Goal: Task Accomplishment & Management: Use online tool/utility

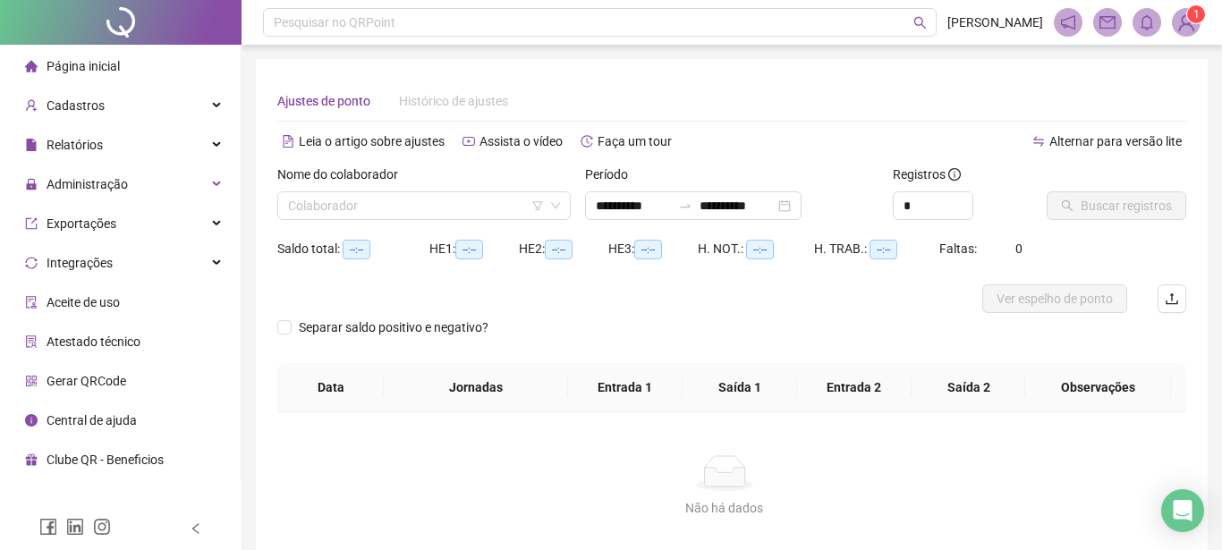
type input "**********"
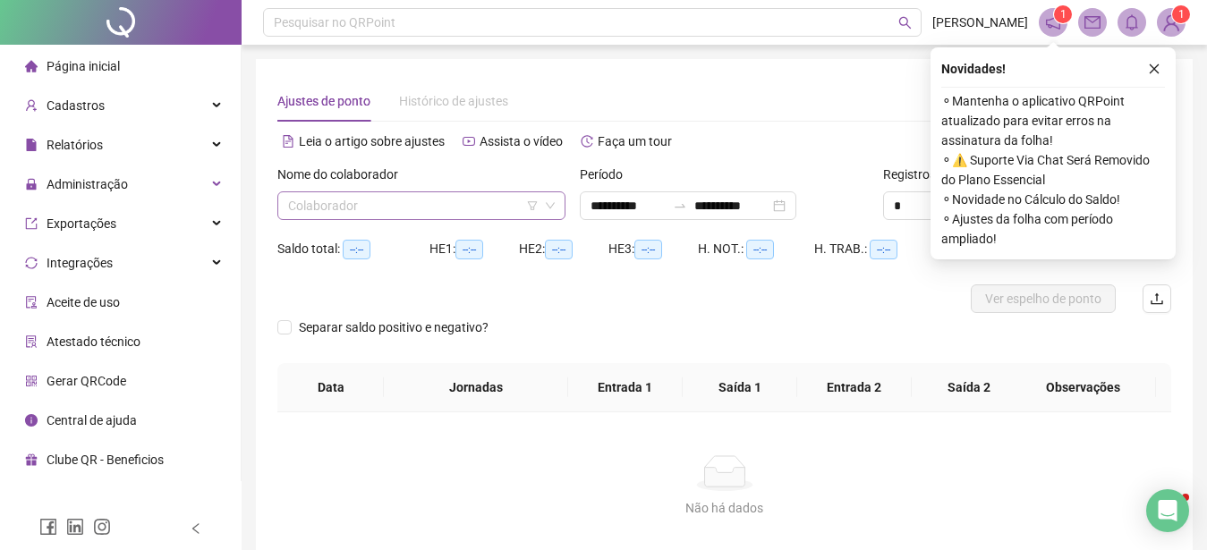
click at [312, 208] on input "search" at bounding box center [413, 205] width 250 height 27
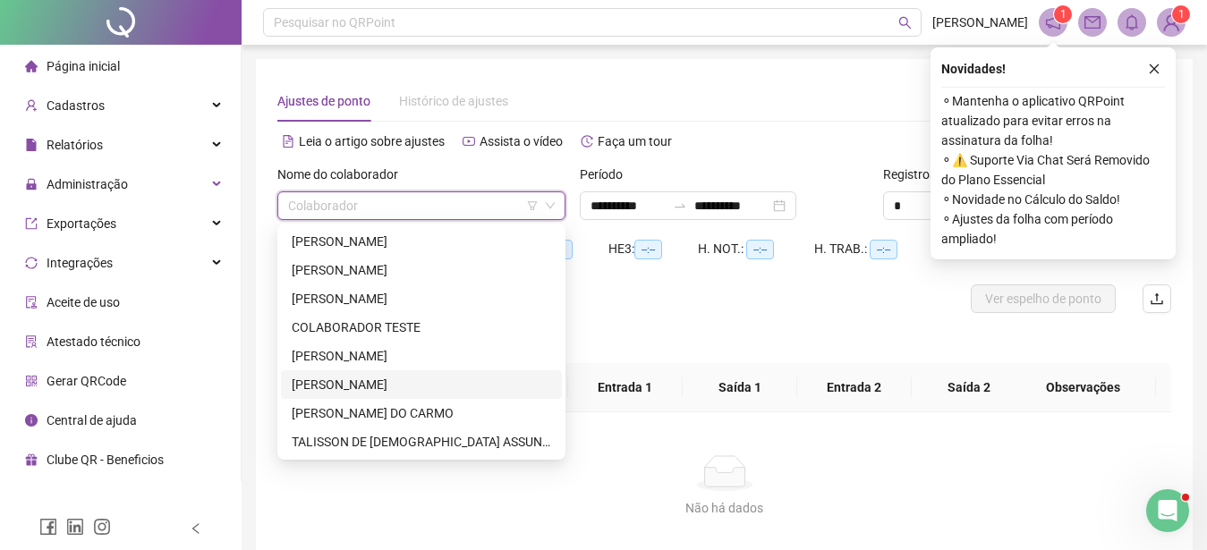
click at [337, 380] on div "[PERSON_NAME]" at bounding box center [421, 385] width 259 height 20
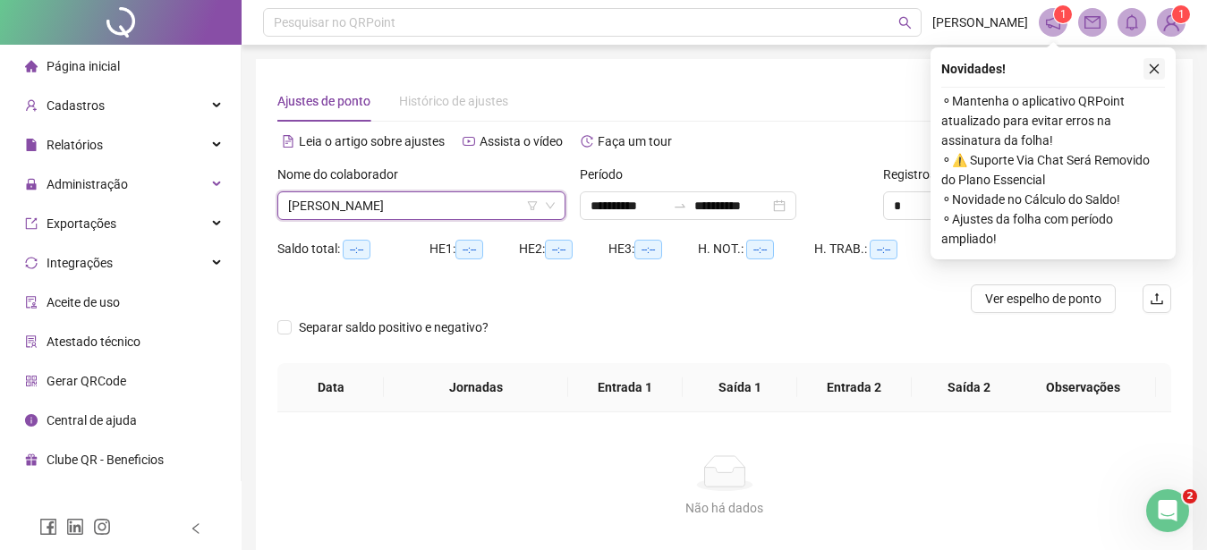
click at [1158, 65] on icon "close" at bounding box center [1154, 69] width 13 height 13
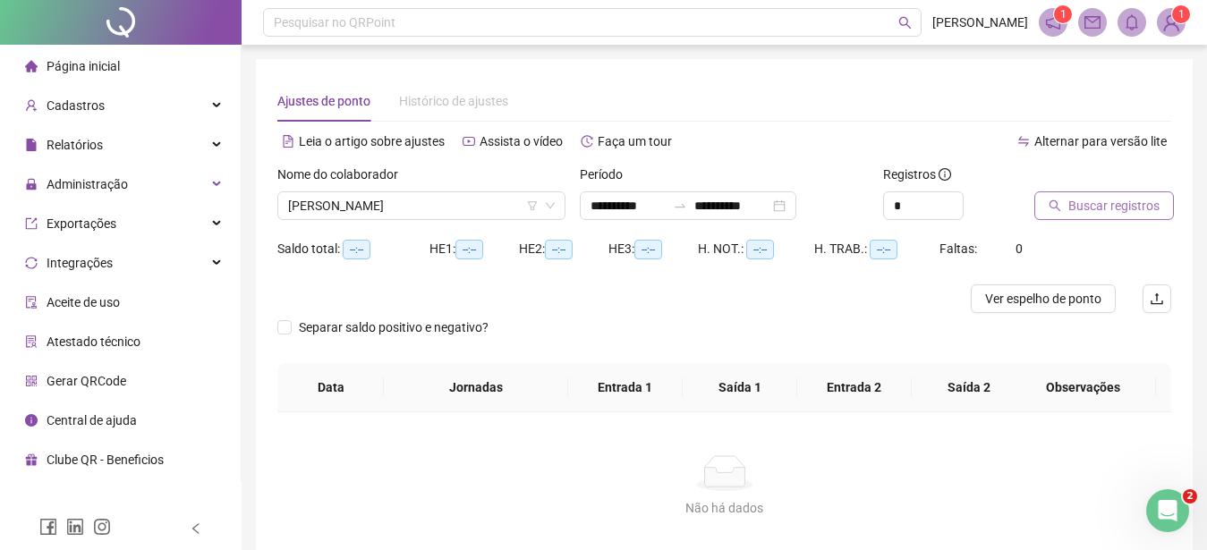
click at [1068, 201] on span "Buscar registros" at bounding box center [1113, 206] width 91 height 20
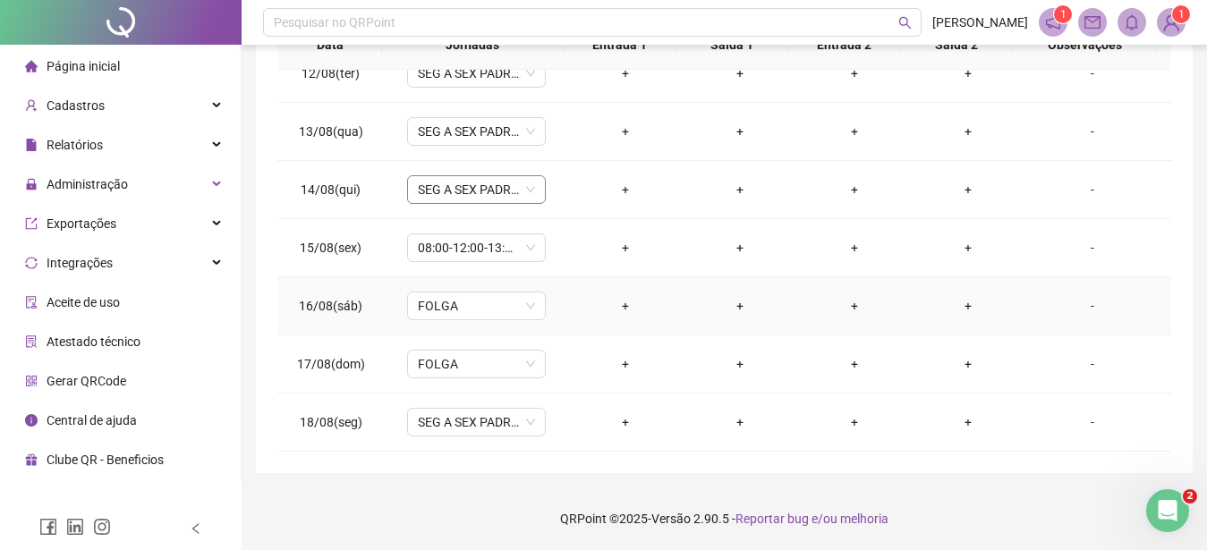
scroll to position [461, 0]
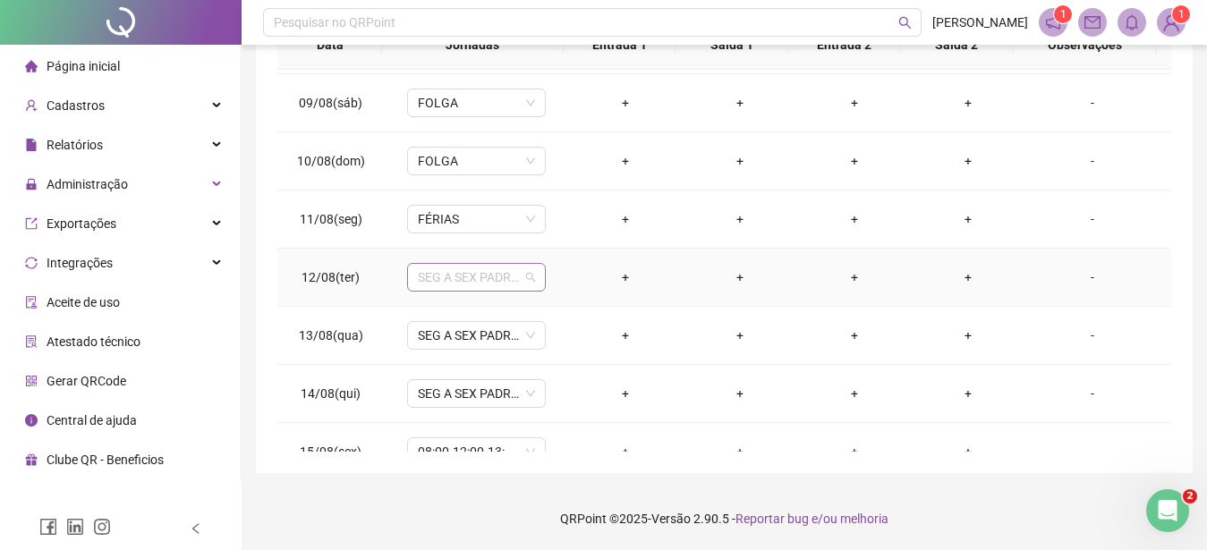
click at [530, 282] on span "SEG A SEX PADRAO" at bounding box center [476, 277] width 117 height 27
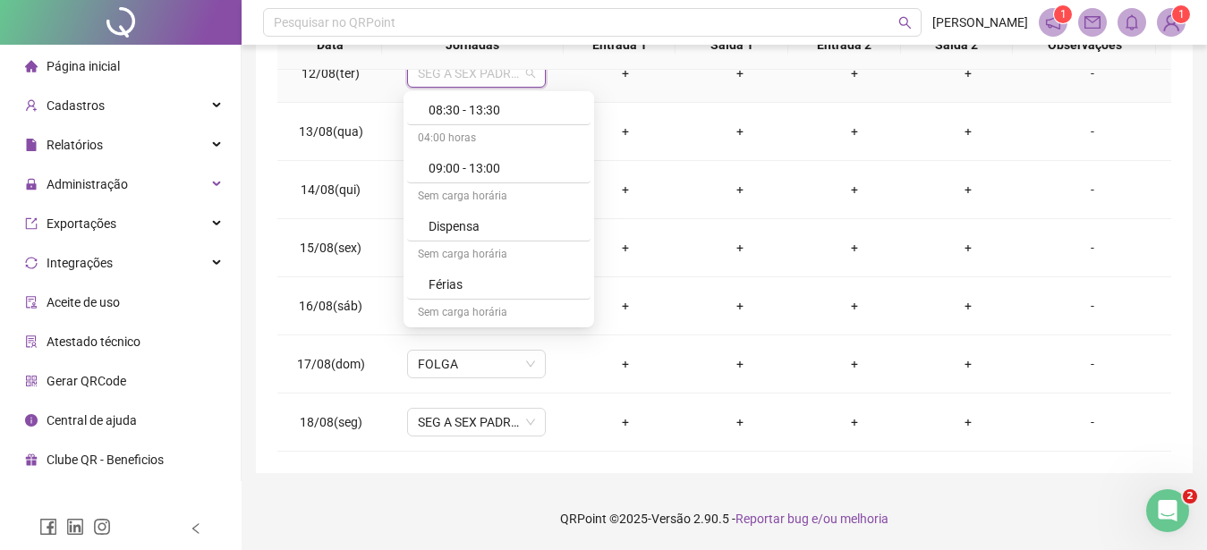
scroll to position [204, 0]
click at [466, 284] on div "Férias" at bounding box center [504, 283] width 151 height 20
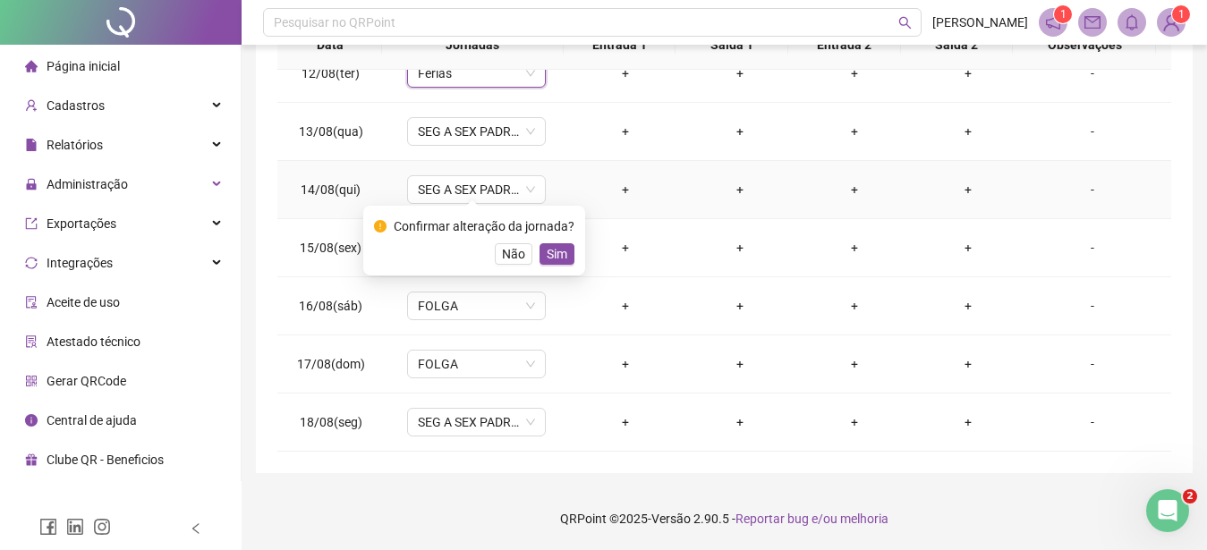
scroll to position [461, 0]
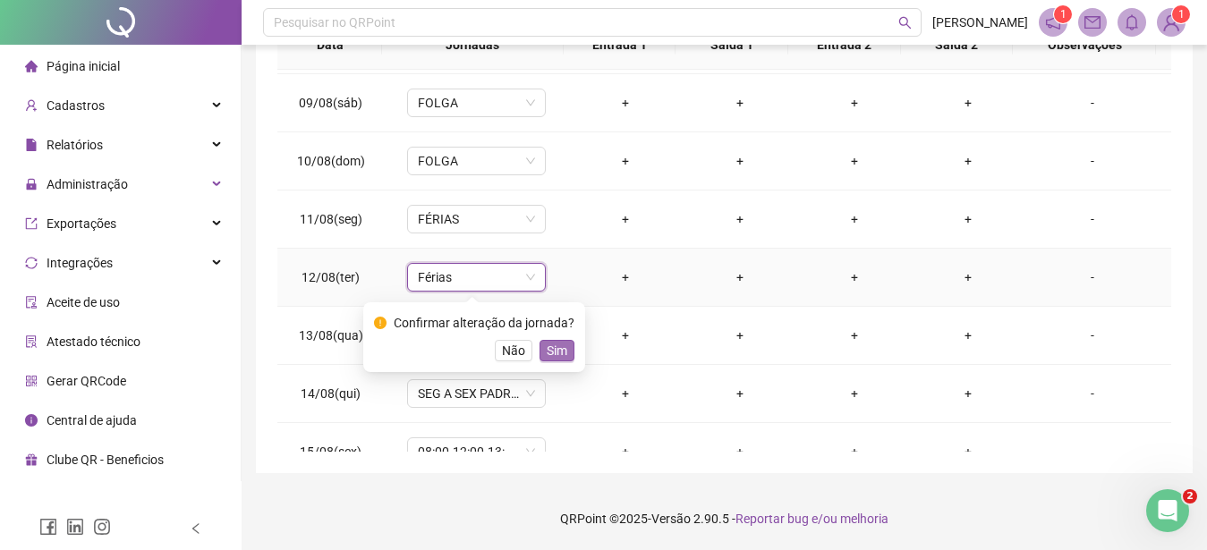
click at [548, 349] on span "Sim" at bounding box center [557, 351] width 21 height 20
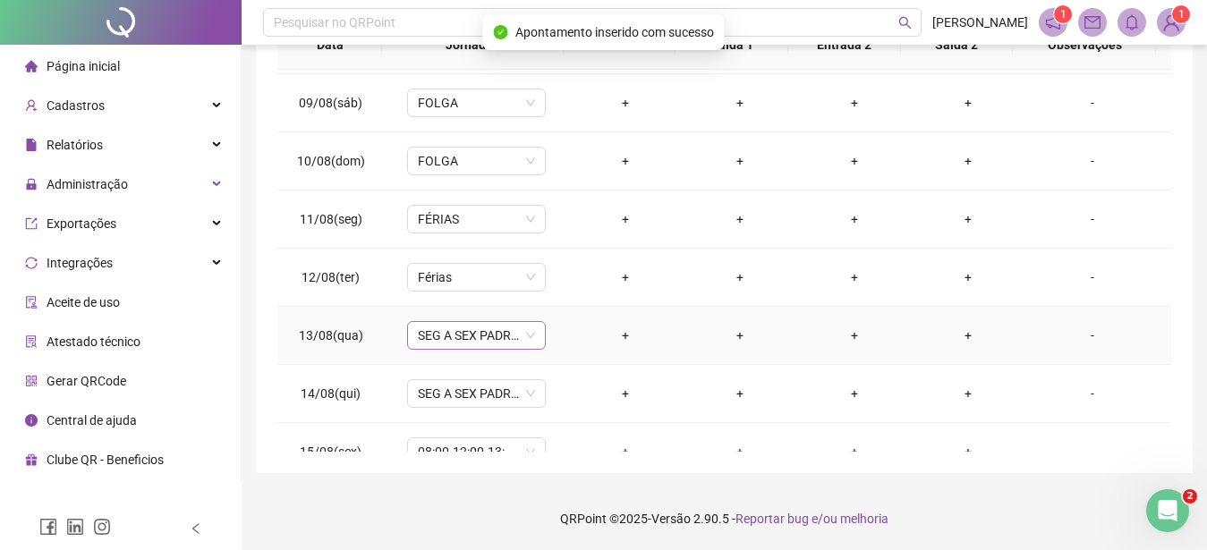
click at [482, 340] on span "SEG A SEX PADRAO" at bounding box center [476, 335] width 117 height 27
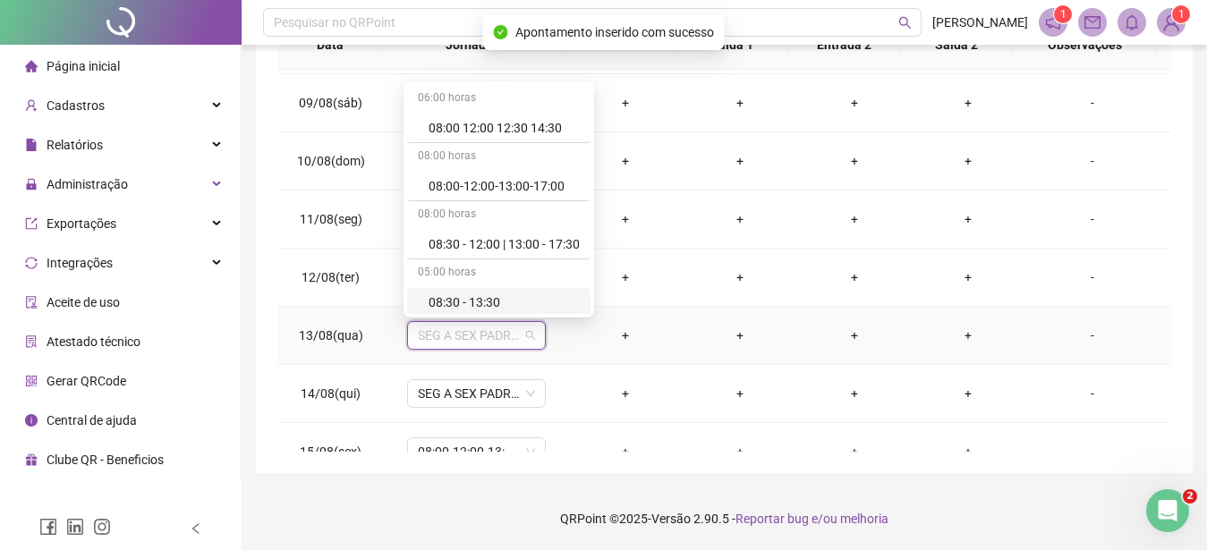
scroll to position [204, 0]
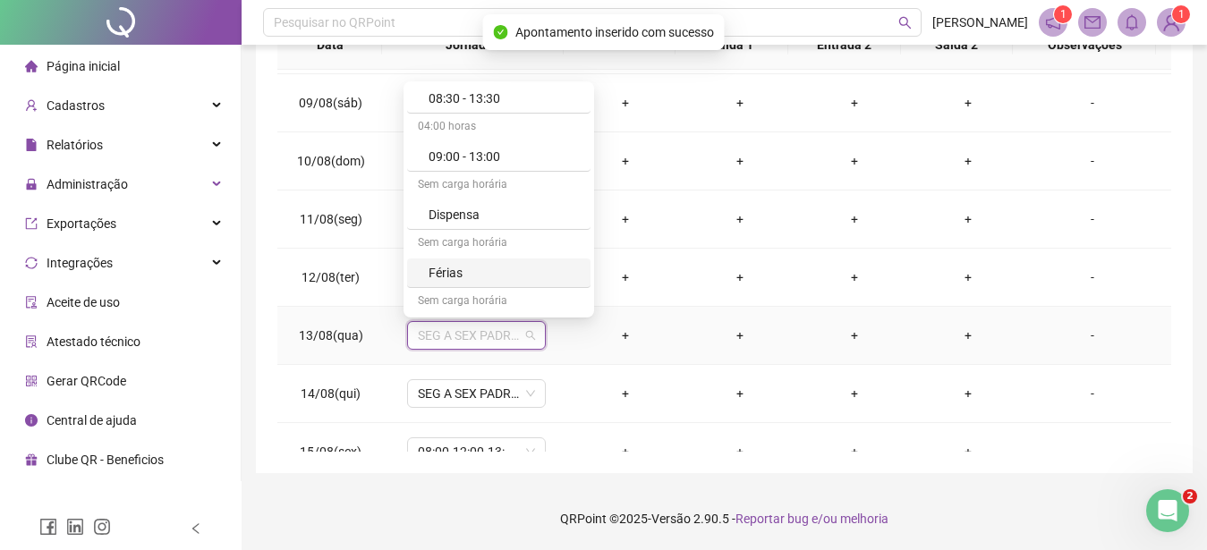
click at [462, 268] on div "Férias" at bounding box center [504, 273] width 151 height 20
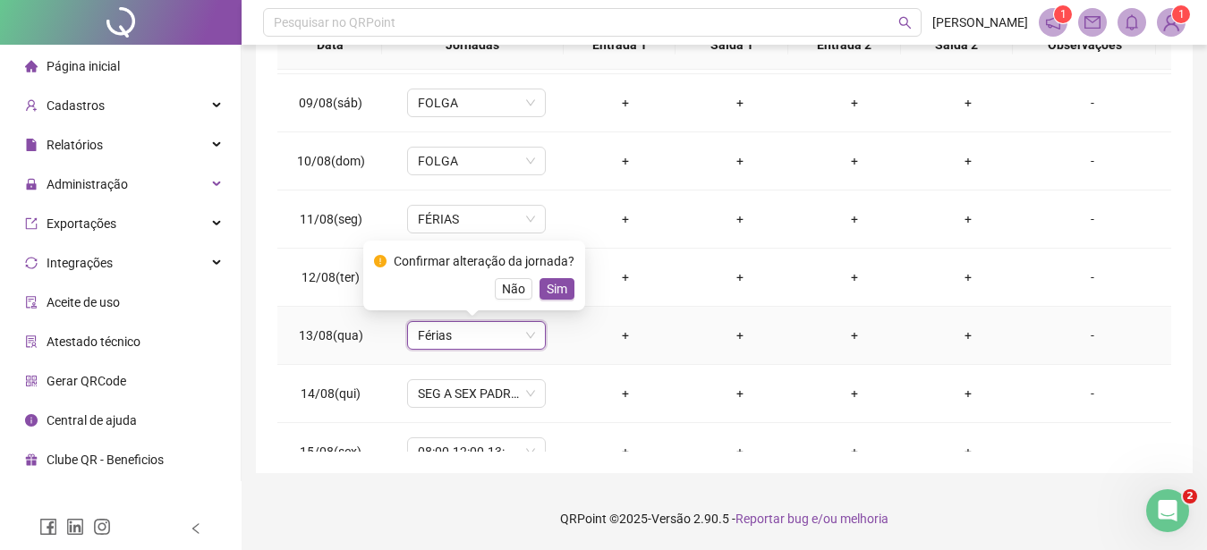
click at [557, 283] on span "Sim" at bounding box center [557, 289] width 21 height 20
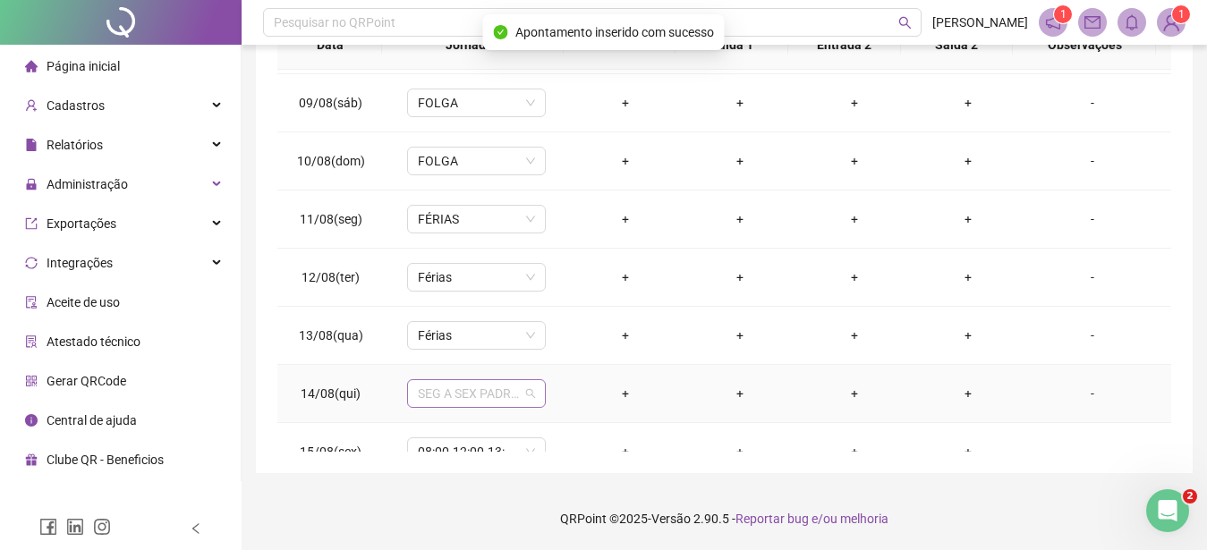
click at [490, 398] on span "SEG A SEX PADRAO" at bounding box center [476, 393] width 117 height 27
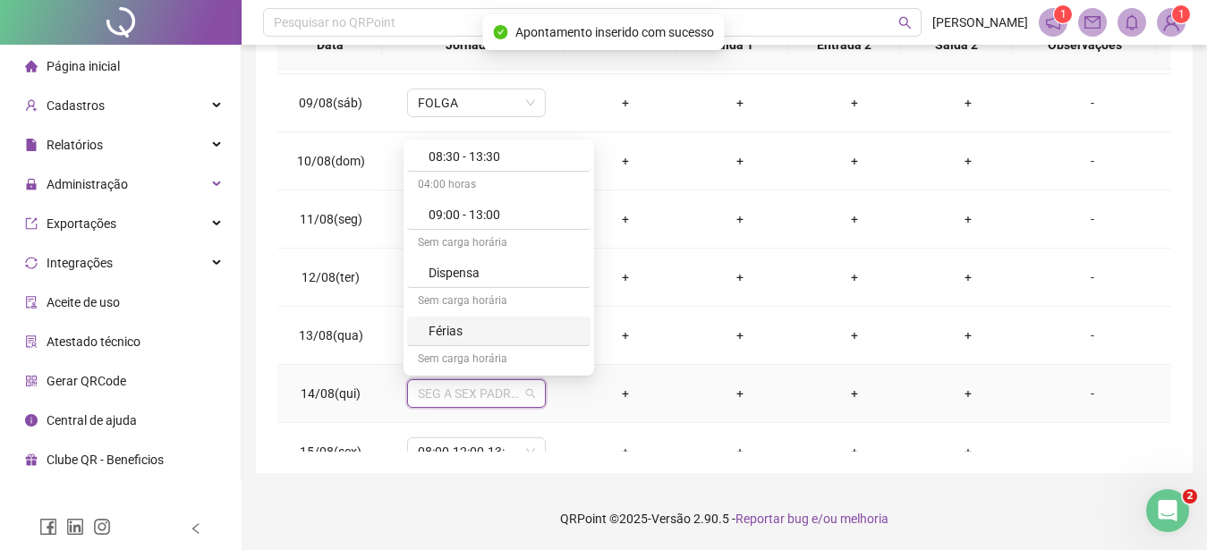
click at [457, 328] on div "Férias" at bounding box center [504, 331] width 151 height 20
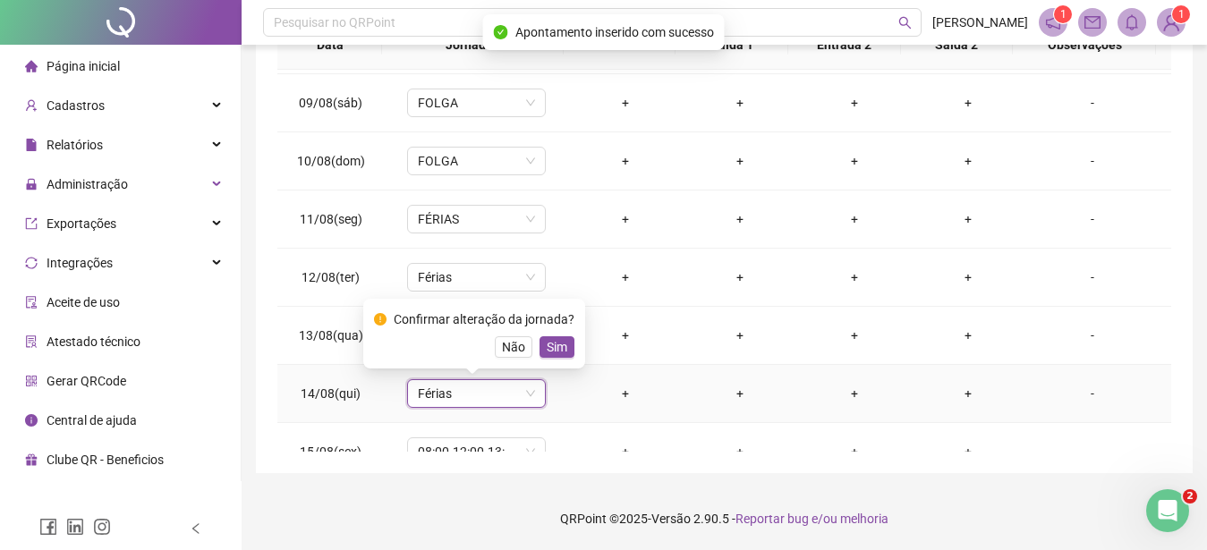
click at [563, 342] on button "Sim" at bounding box center [556, 346] width 35 height 21
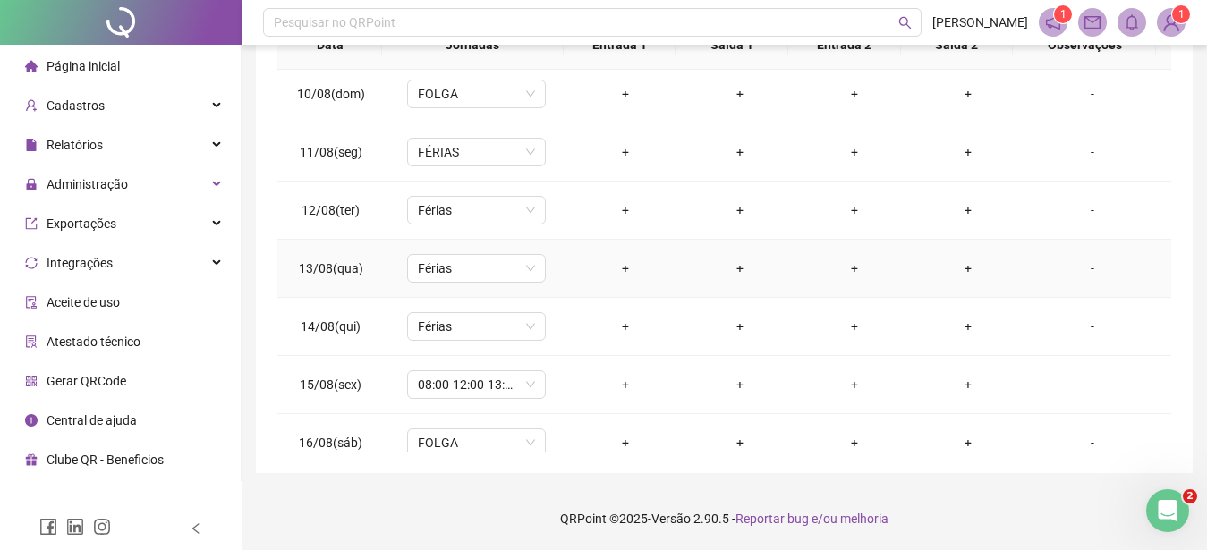
scroll to position [665, 0]
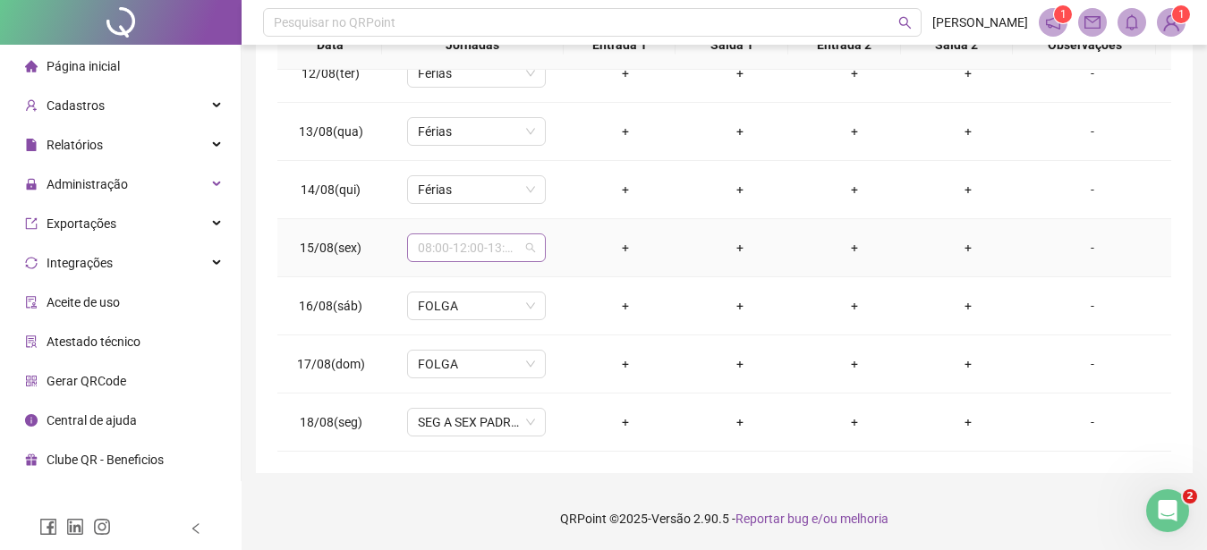
click at [495, 252] on span "08:00-12:00-13:00-17:00" at bounding box center [476, 247] width 117 height 27
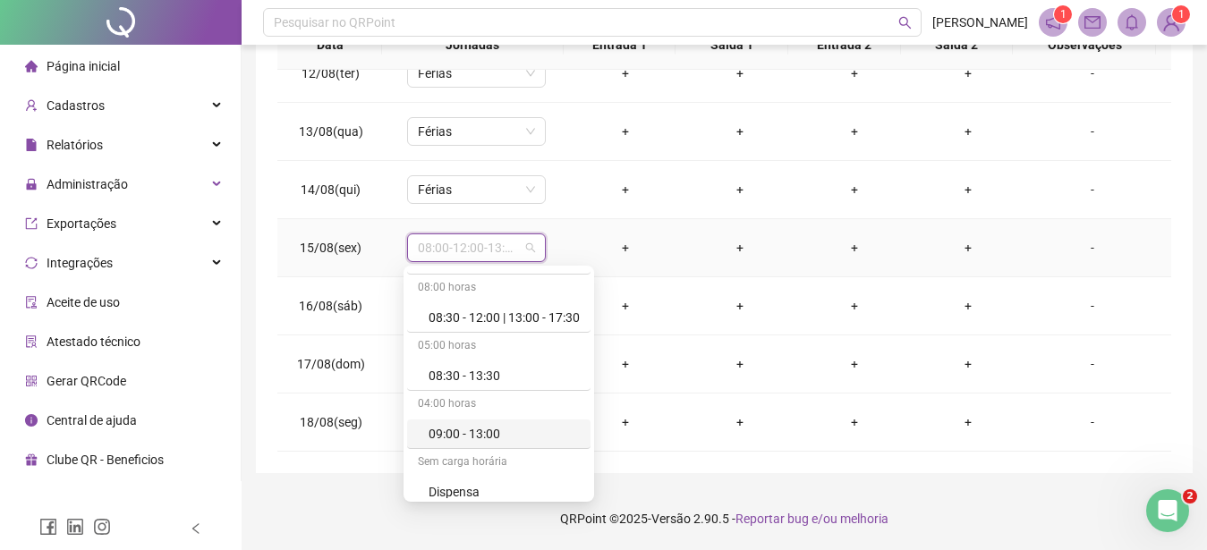
scroll to position [204, 0]
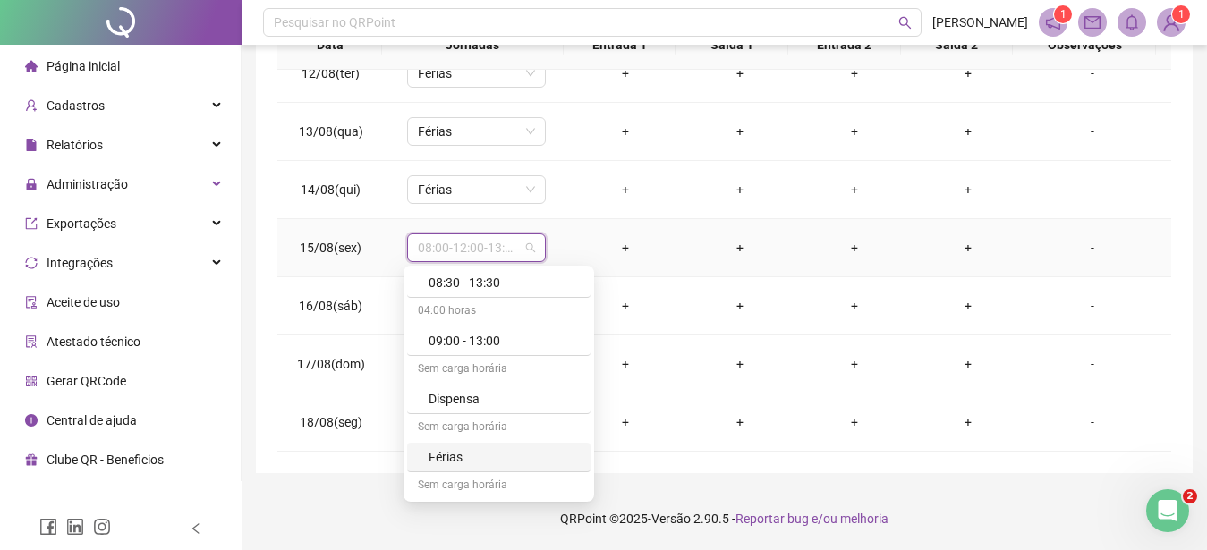
click at [444, 454] on div "Férias" at bounding box center [504, 457] width 151 height 20
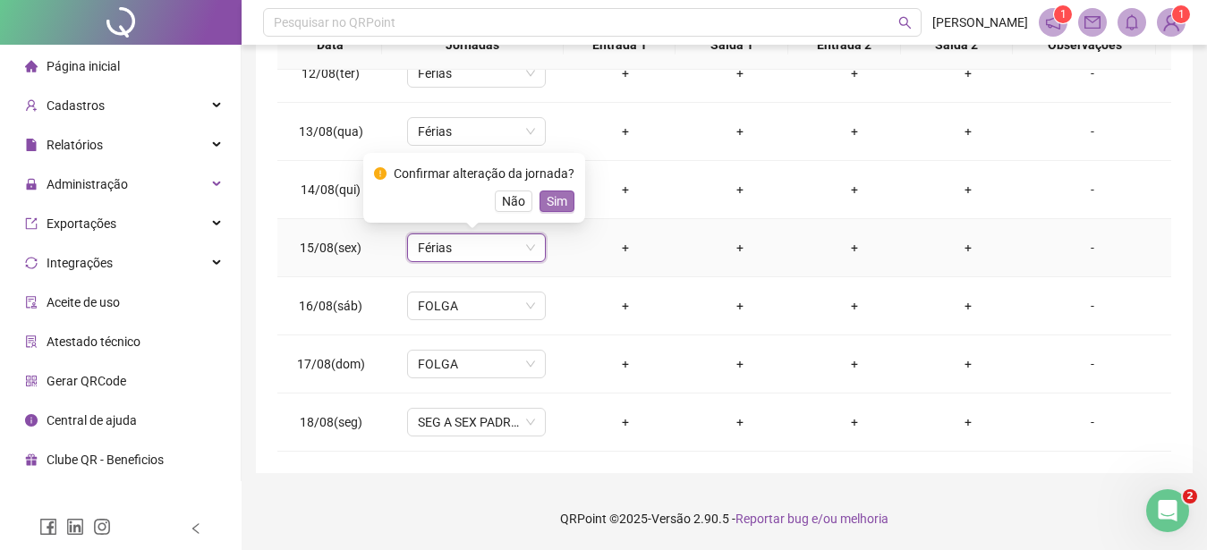
click at [562, 198] on span "Sim" at bounding box center [557, 201] width 21 height 20
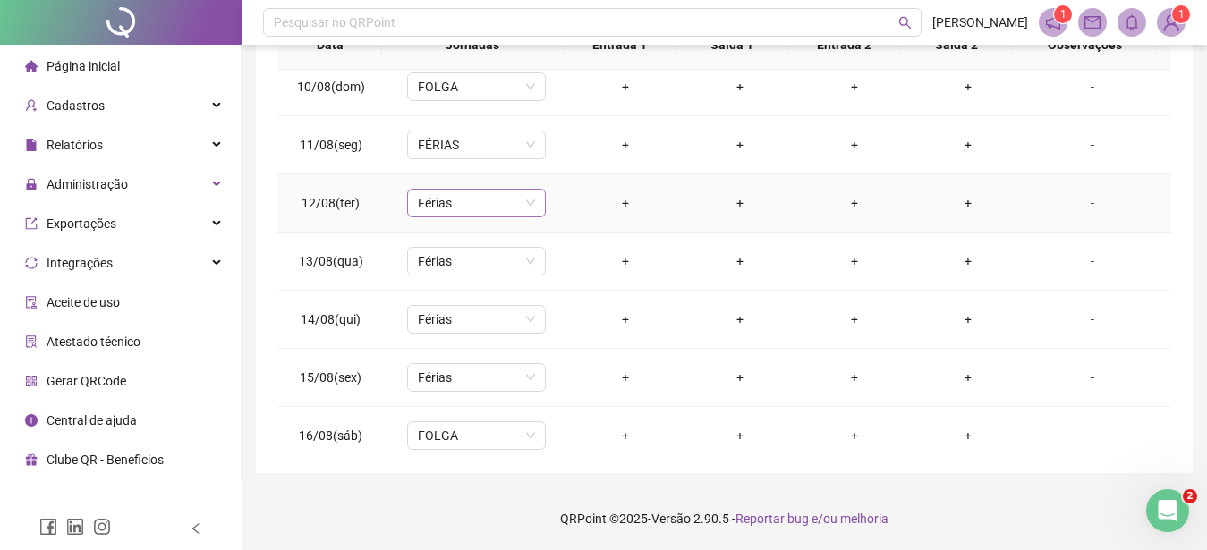
scroll to position [665, 0]
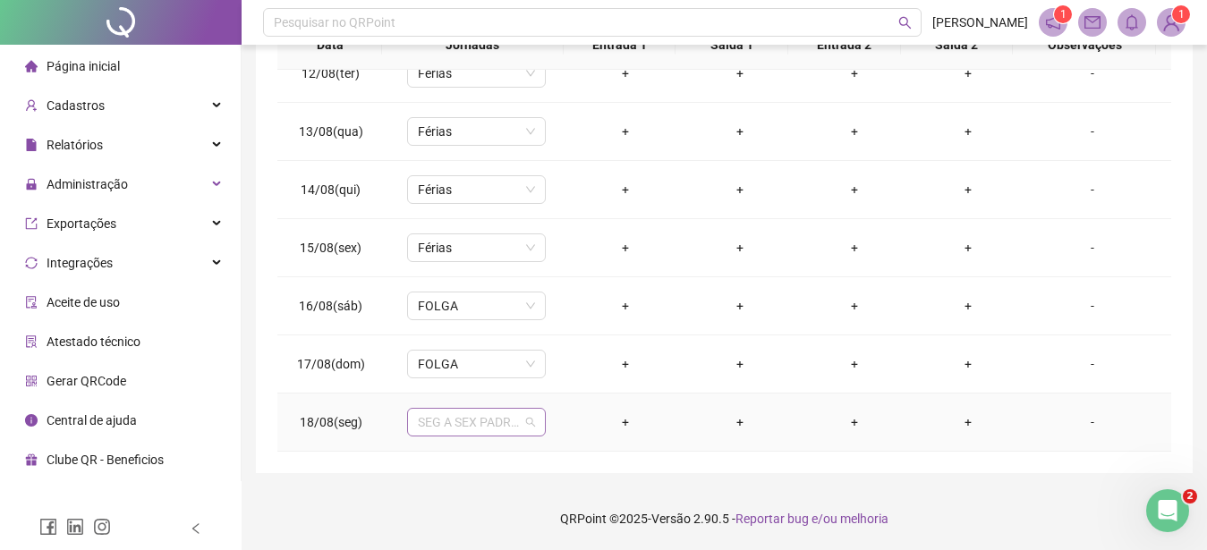
click at [455, 417] on span "SEG A SEX PADRAO" at bounding box center [476, 422] width 117 height 27
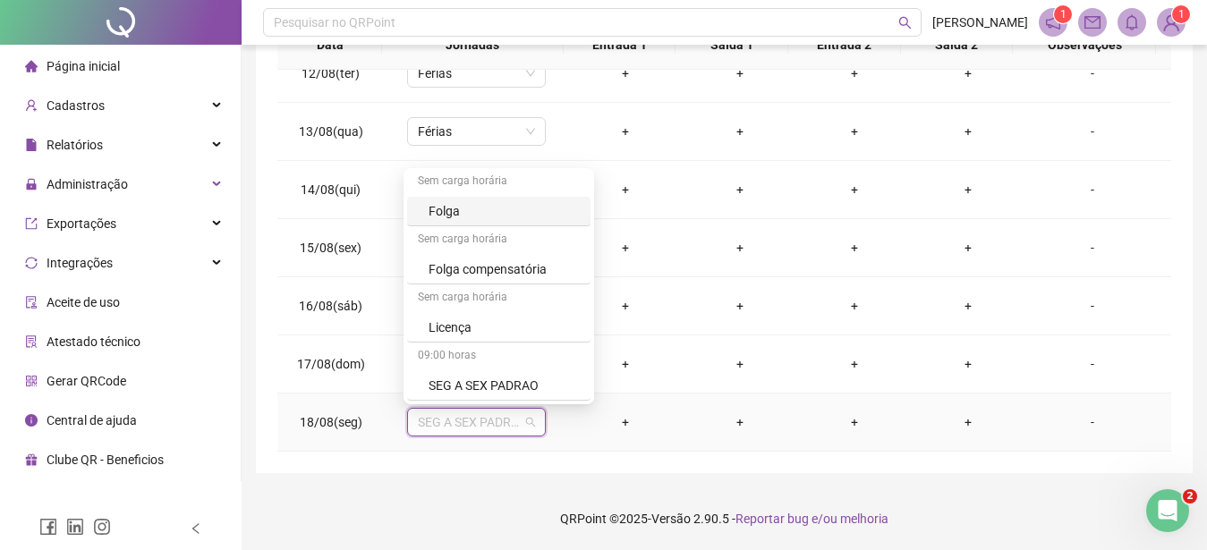
scroll to position [309, 0]
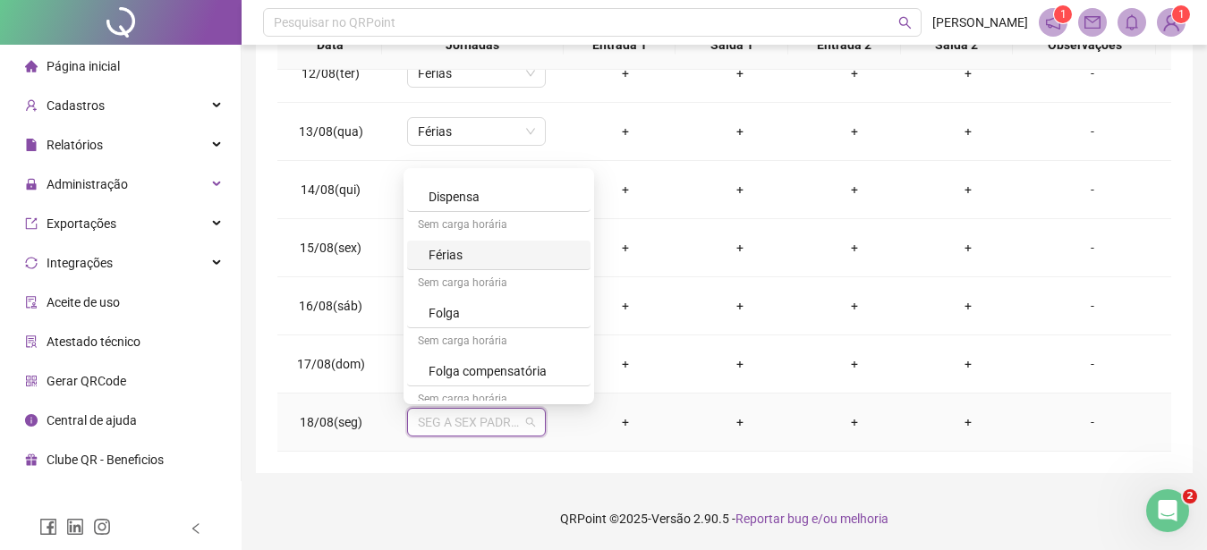
click at [451, 255] on div "Férias" at bounding box center [504, 255] width 151 height 20
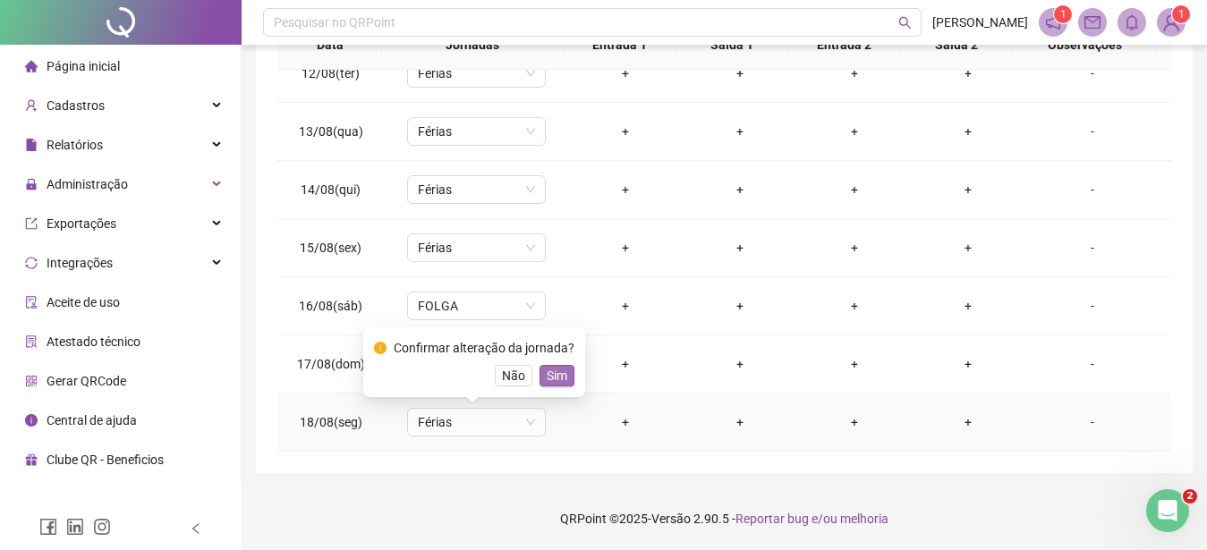
click at [565, 377] on button "Sim" at bounding box center [556, 375] width 35 height 21
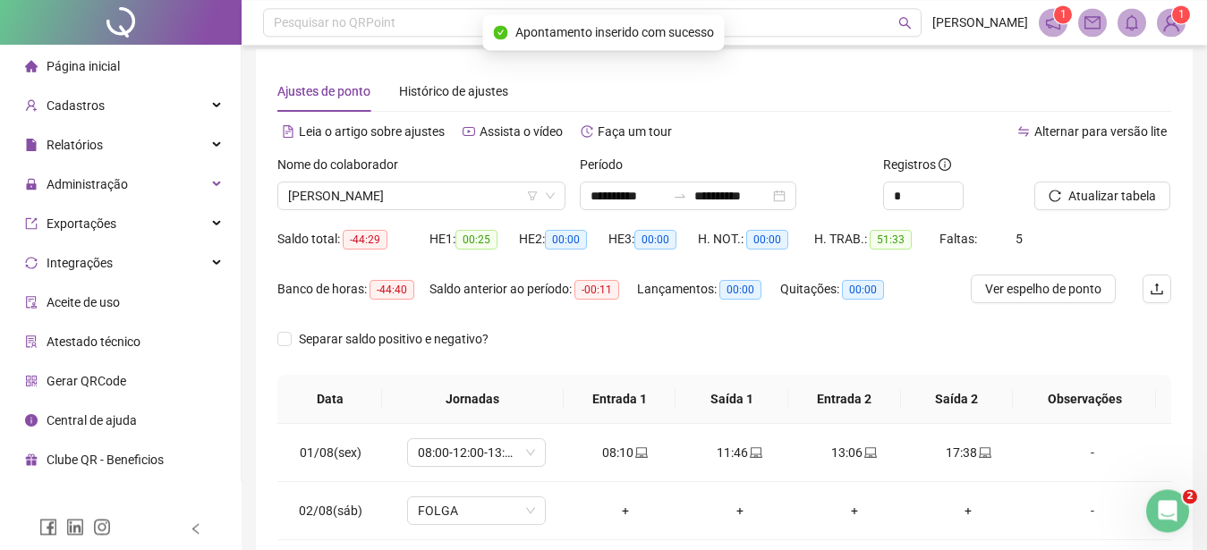
scroll to position [0, 0]
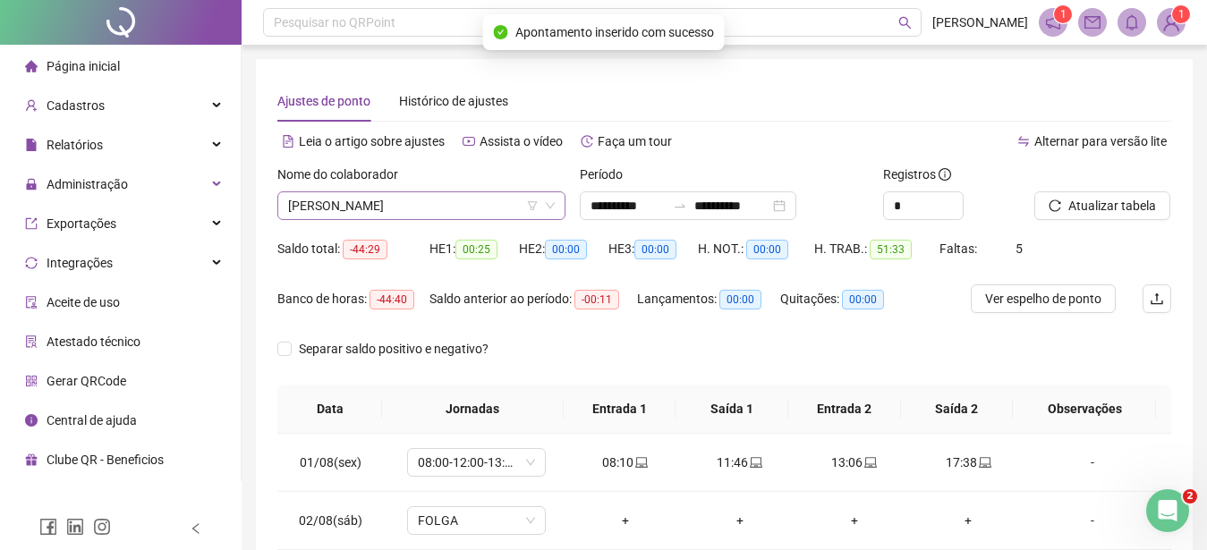
click at [461, 211] on span "[PERSON_NAME]" at bounding box center [421, 205] width 267 height 27
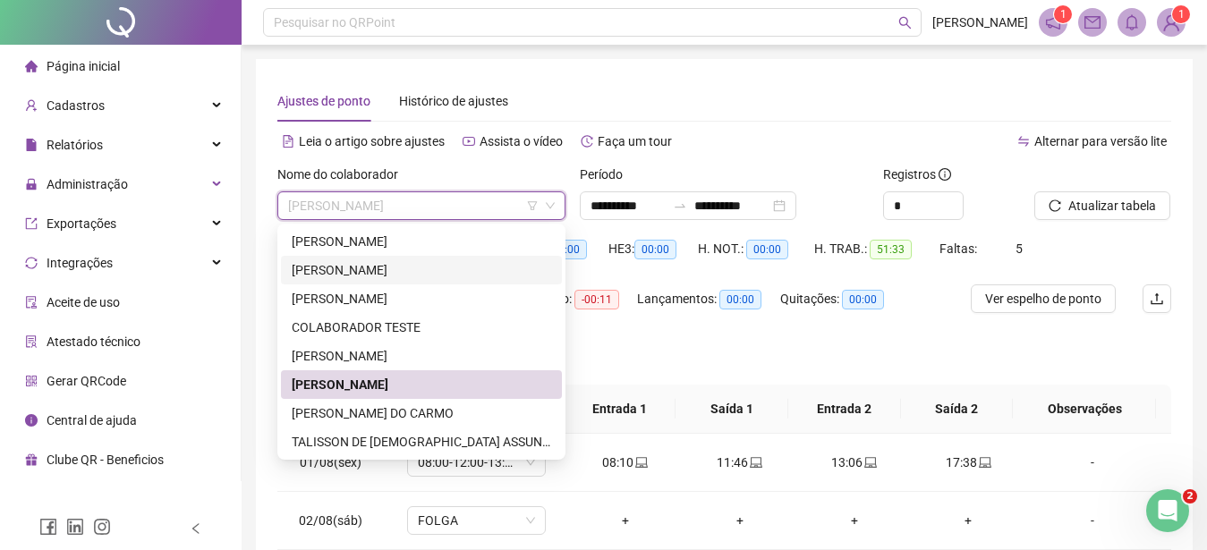
click at [391, 266] on div "[PERSON_NAME]" at bounding box center [421, 270] width 259 height 20
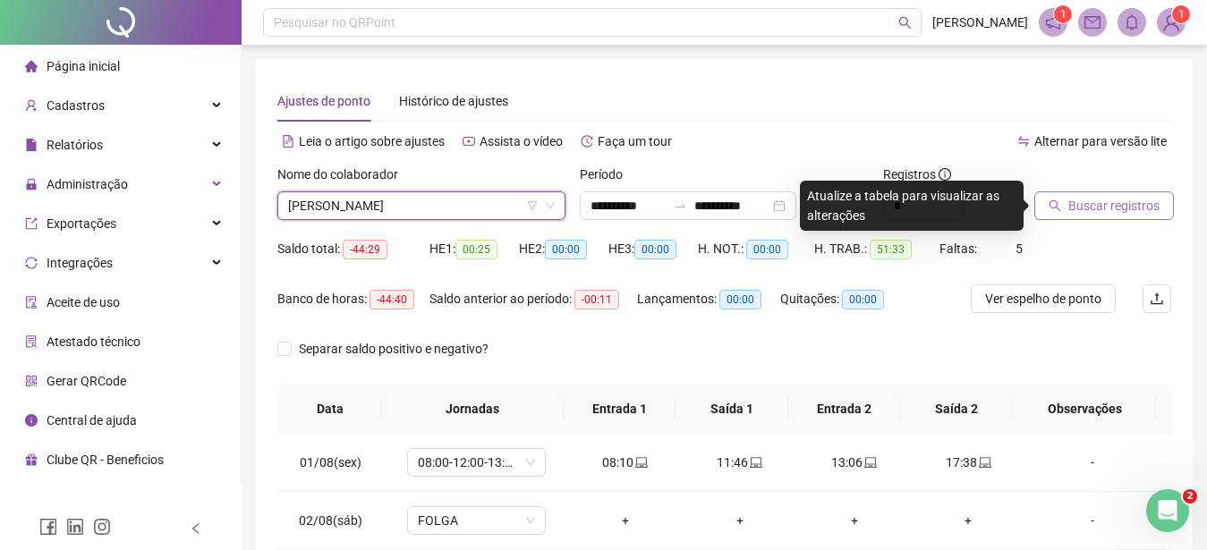
click at [1060, 194] on button "Buscar registros" at bounding box center [1104, 205] width 140 height 29
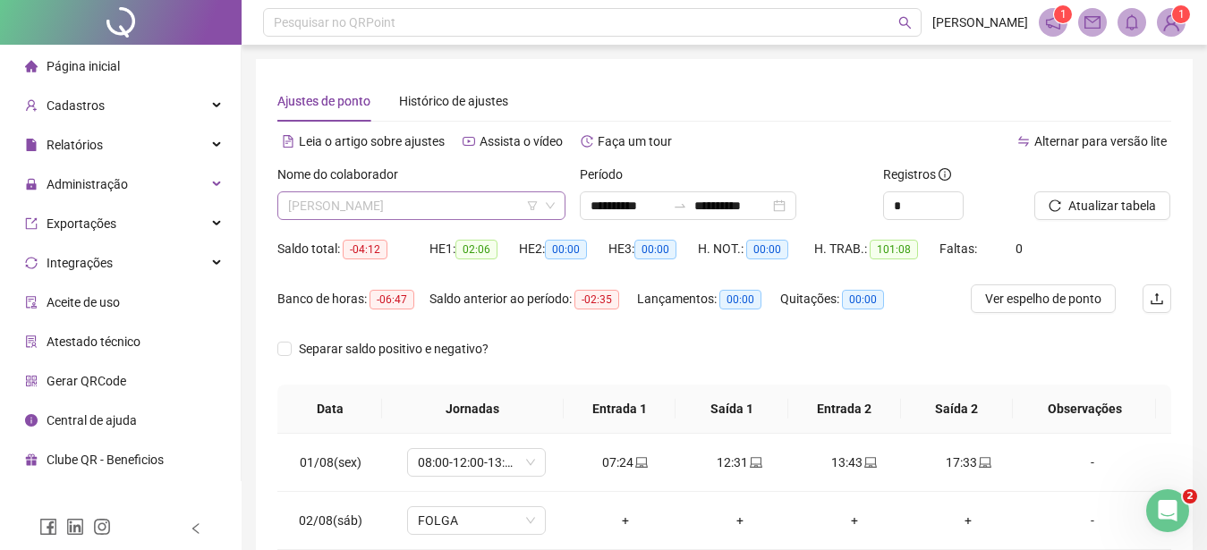
click at [421, 205] on span "[PERSON_NAME]" at bounding box center [421, 205] width 267 height 27
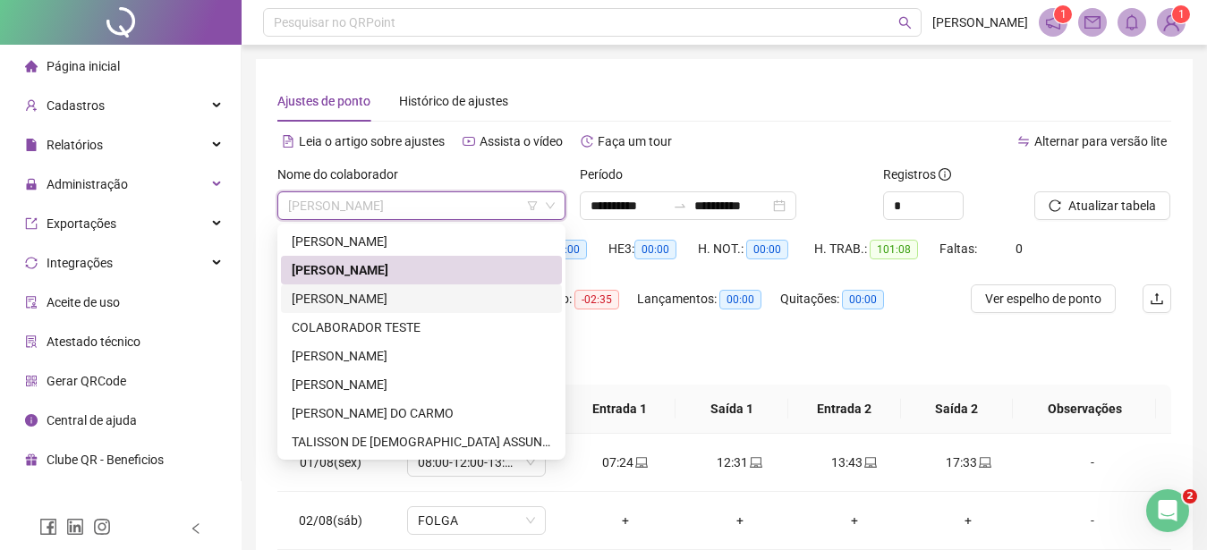
click at [333, 301] on div "[PERSON_NAME]" at bounding box center [421, 299] width 259 height 20
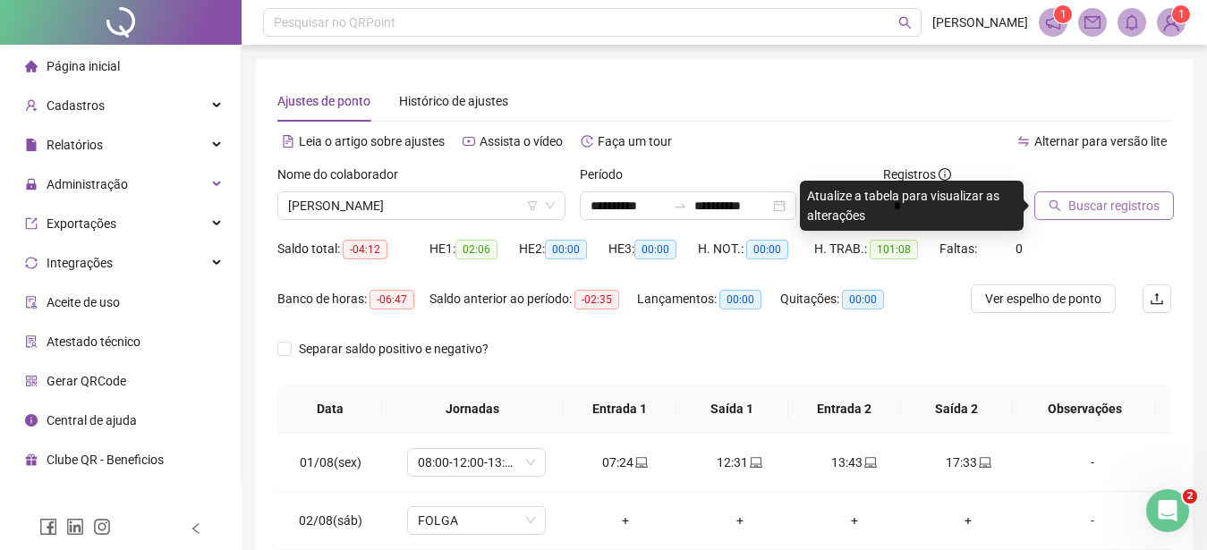
click at [1124, 198] on span "Buscar registros" at bounding box center [1113, 206] width 91 height 20
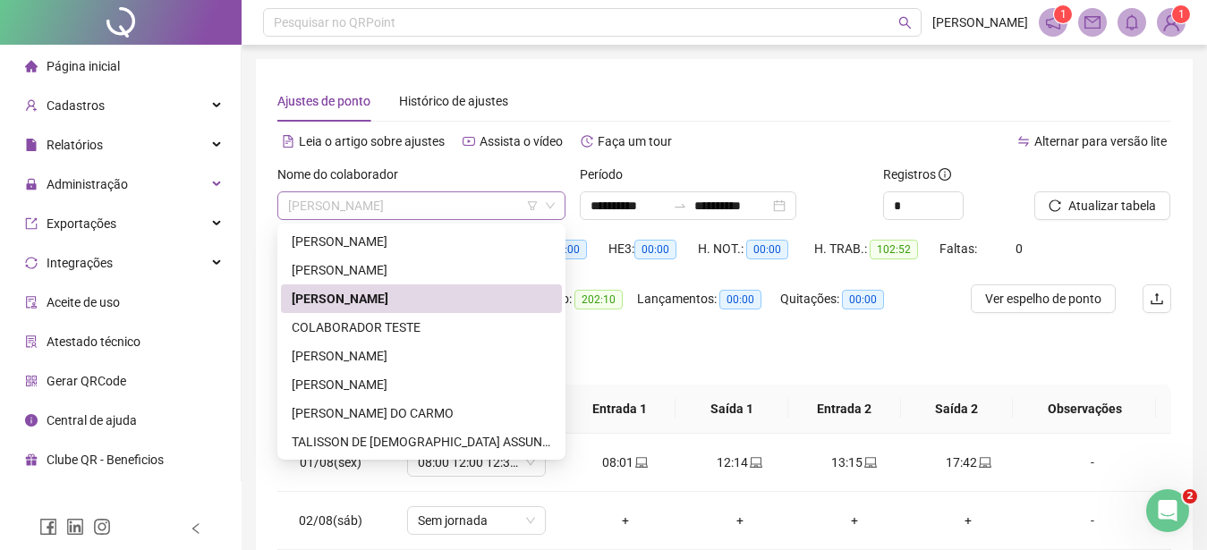
click at [461, 201] on span "[PERSON_NAME]" at bounding box center [421, 205] width 267 height 27
drag, startPoint x: 337, startPoint y: 355, endPoint x: 409, endPoint y: 323, distance: 78.5
click at [337, 356] on div "[PERSON_NAME]" at bounding box center [421, 356] width 259 height 20
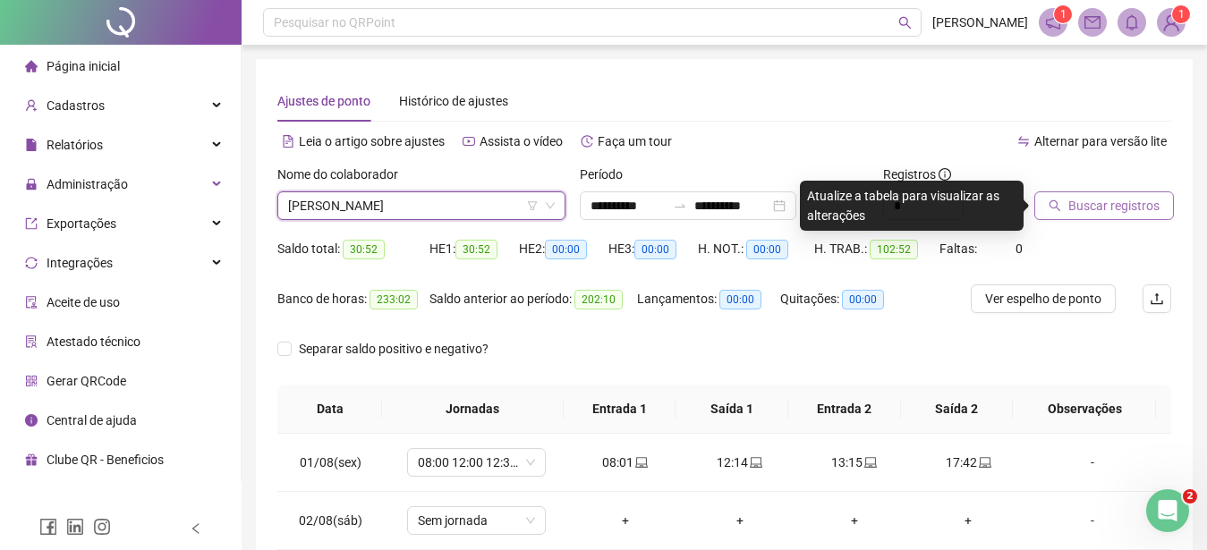
click at [1129, 212] on span "Buscar registros" at bounding box center [1113, 206] width 91 height 20
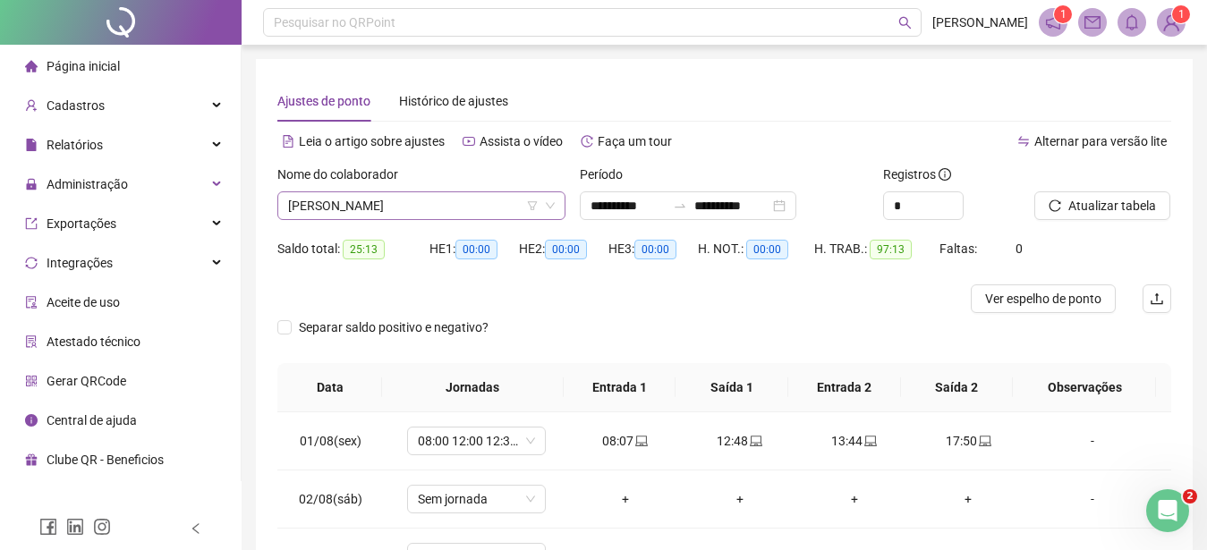
click at [441, 205] on span "[PERSON_NAME]" at bounding box center [421, 205] width 267 height 27
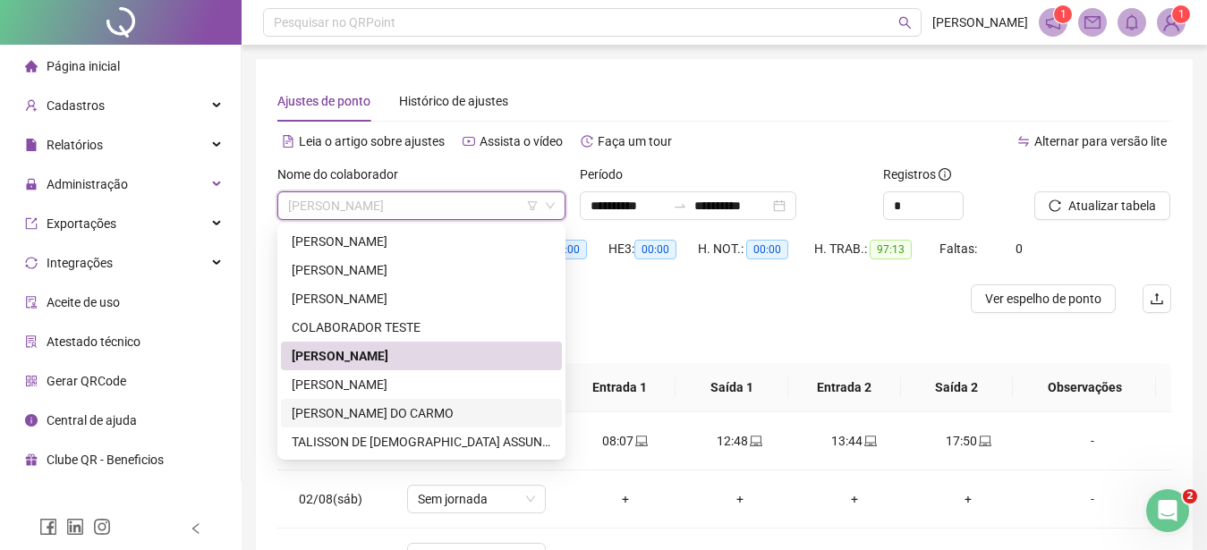
click at [327, 407] on div "[PERSON_NAME] DO CARMO" at bounding box center [421, 413] width 259 height 20
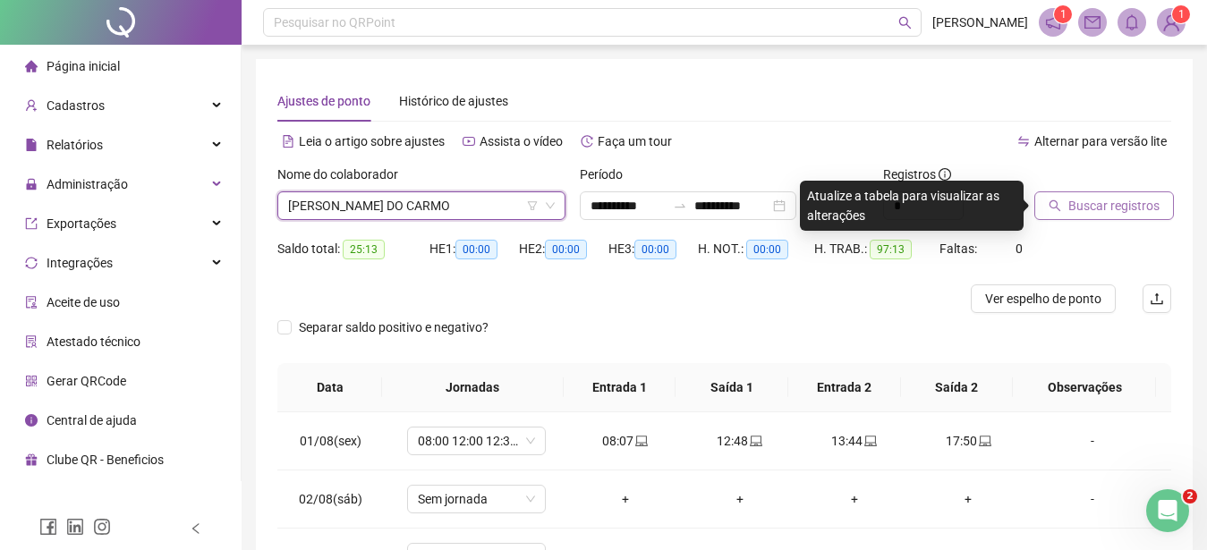
click at [1105, 212] on span "Buscar registros" at bounding box center [1113, 206] width 91 height 20
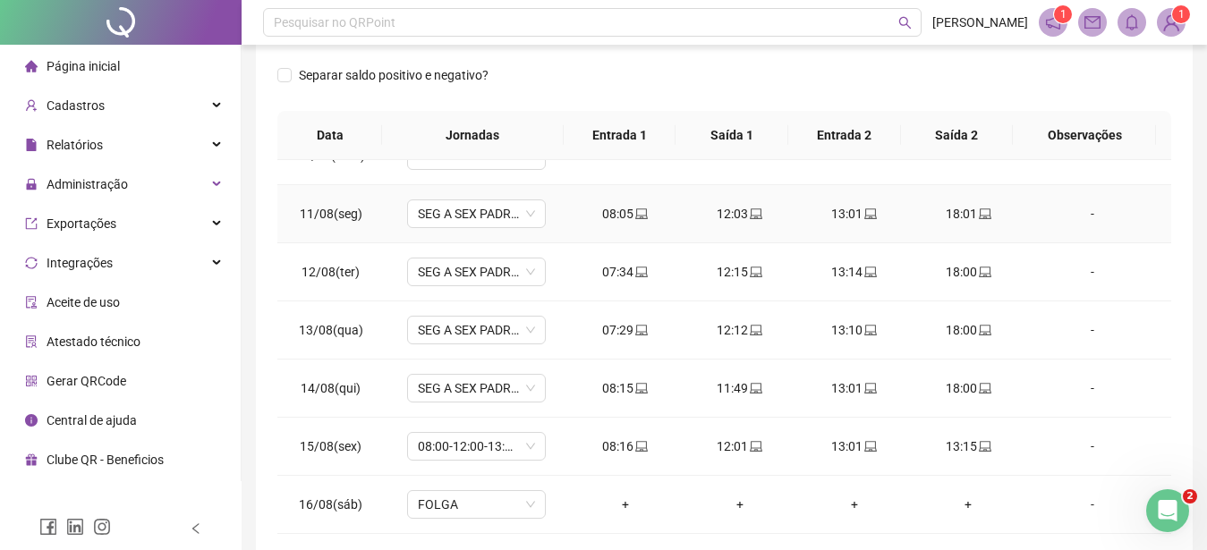
scroll to position [612, 0]
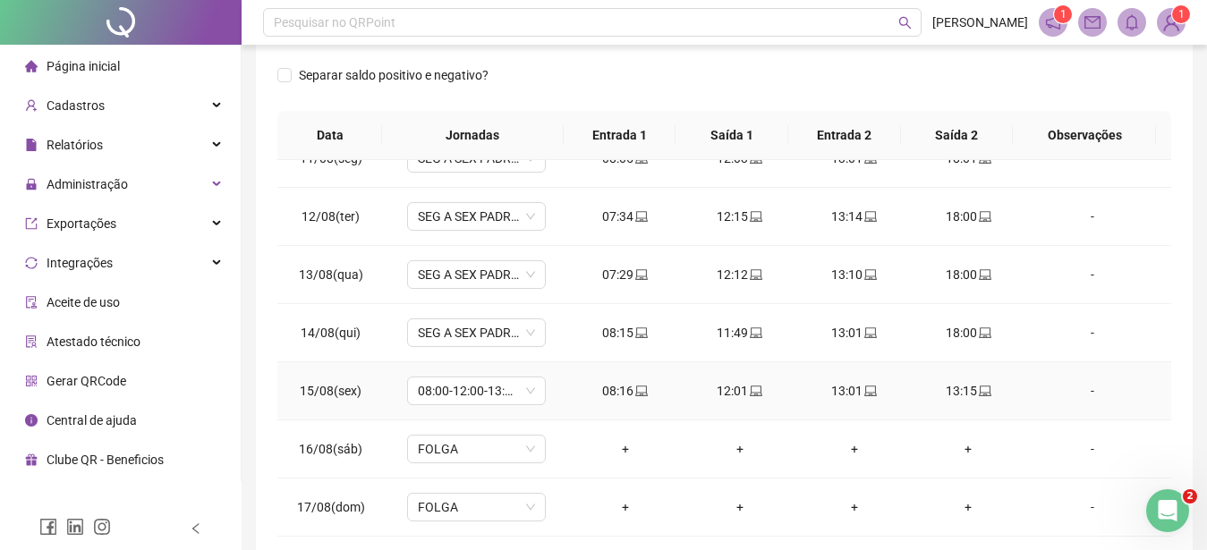
click at [843, 395] on div "13:01" at bounding box center [854, 391] width 86 height 20
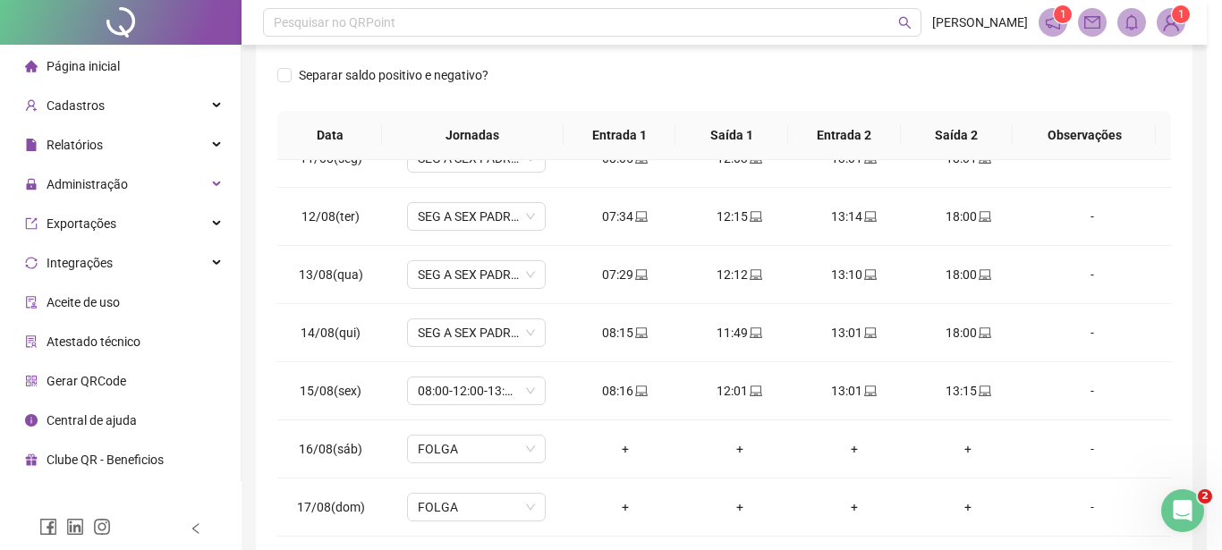
type input "**********"
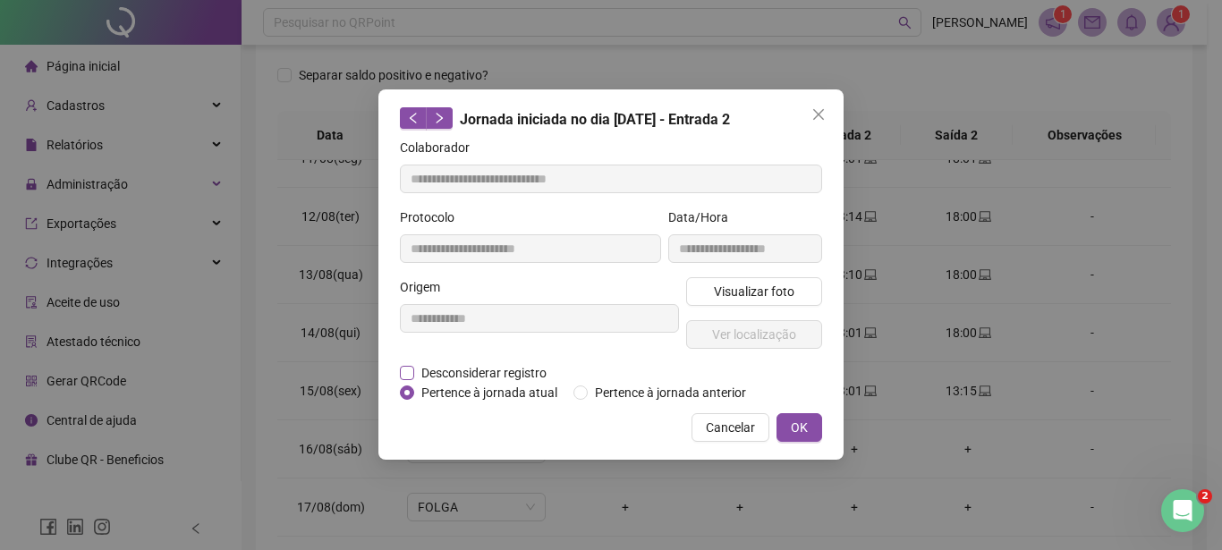
click at [493, 377] on span "Desconsiderar registro" at bounding box center [484, 373] width 140 height 20
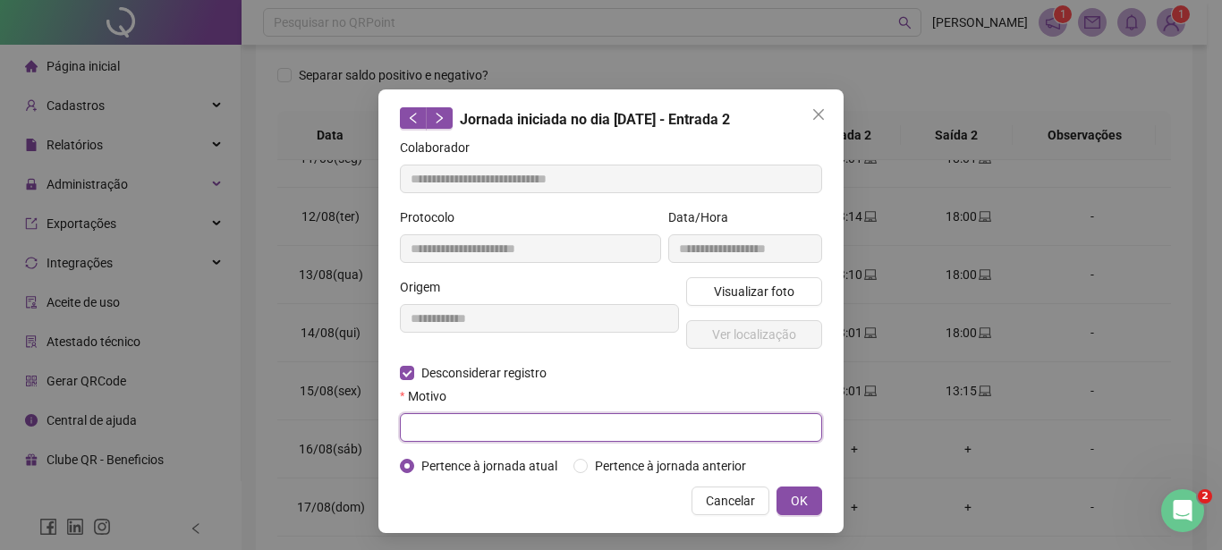
click at [496, 423] on input "text" at bounding box center [611, 427] width 422 height 29
type input "**********"
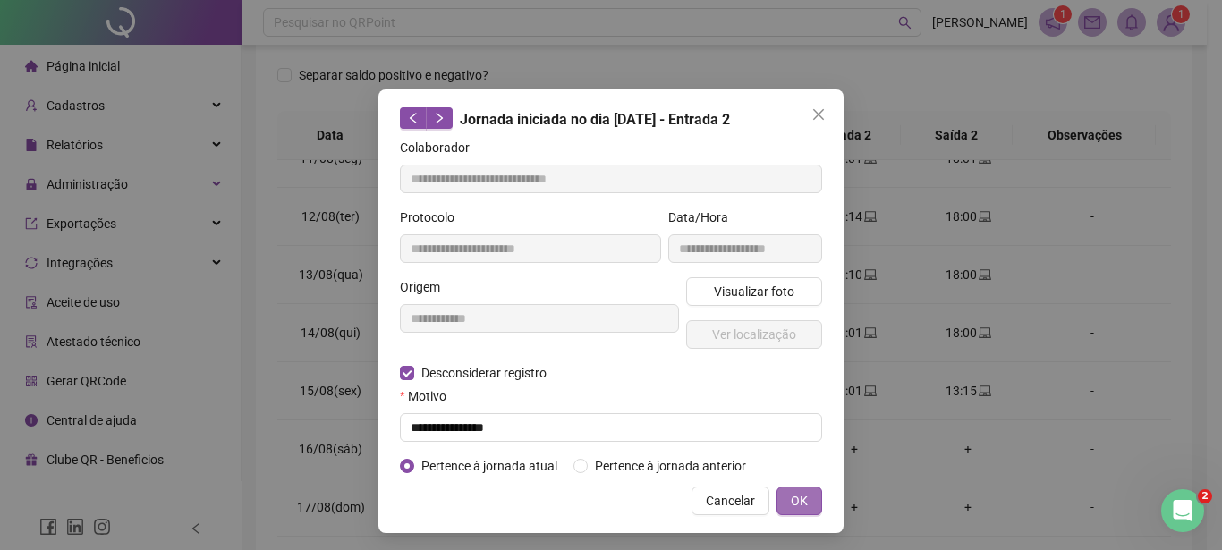
click at [799, 495] on span "OK" at bounding box center [799, 501] width 17 height 20
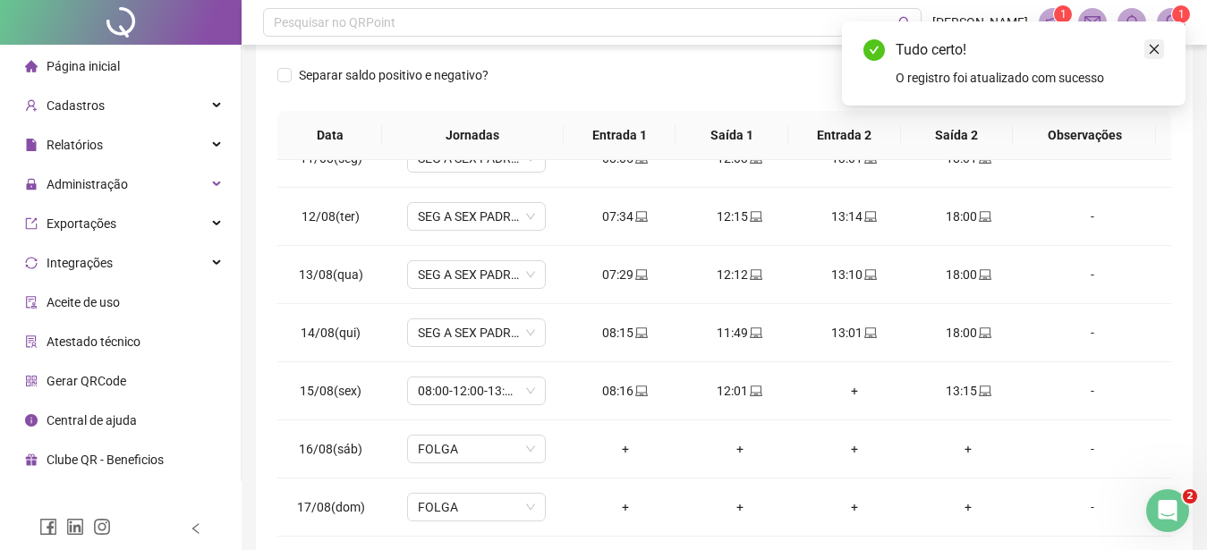
click at [1151, 55] on icon "close" at bounding box center [1154, 49] width 13 height 13
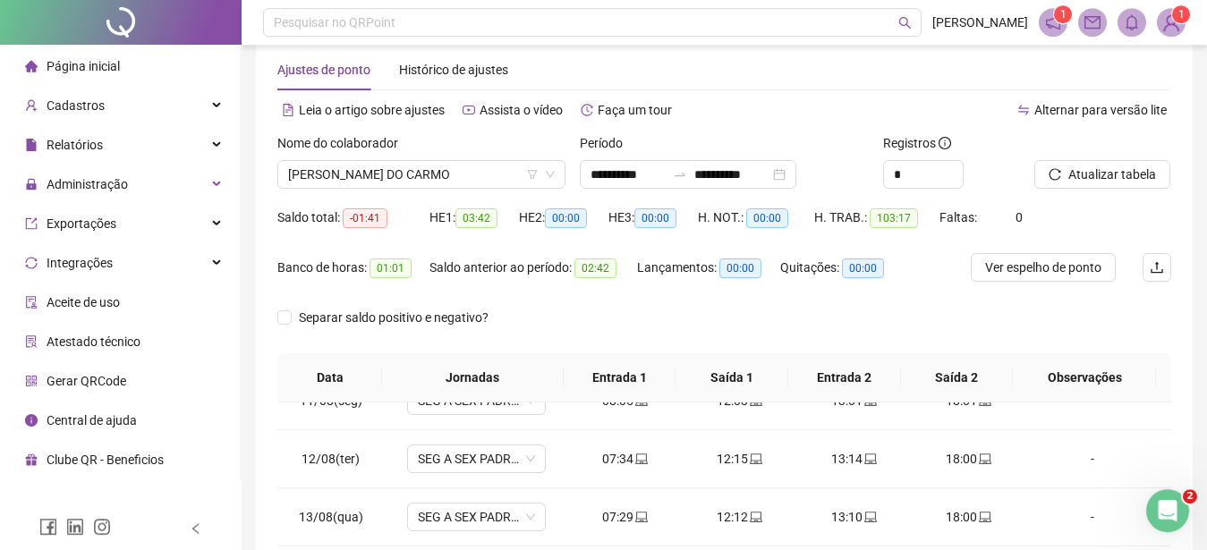
scroll to position [0, 0]
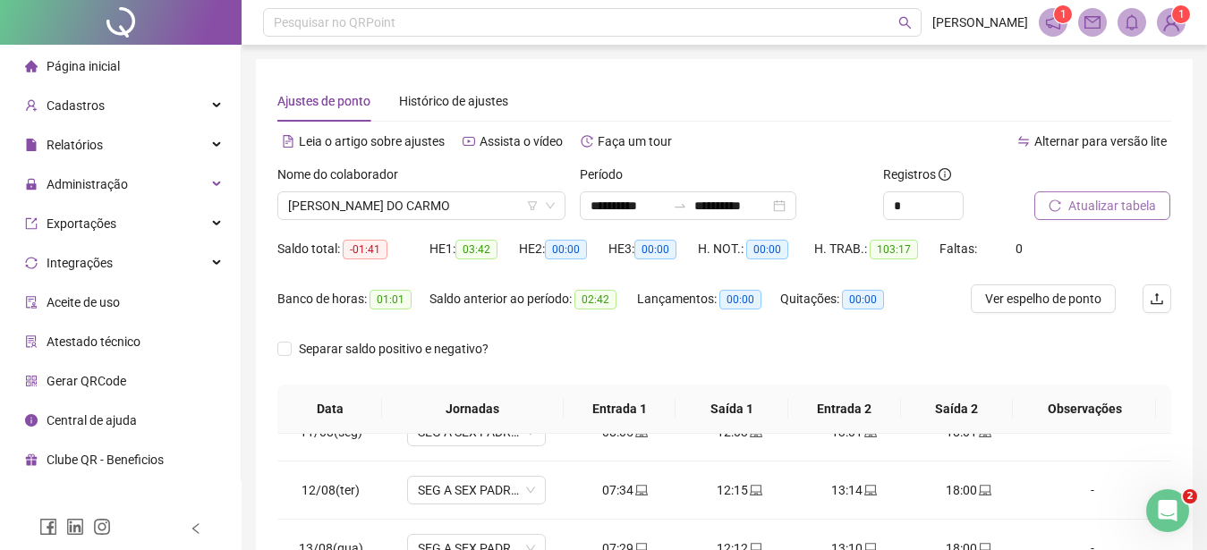
click at [1086, 208] on span "Atualizar tabela" at bounding box center [1112, 206] width 88 height 20
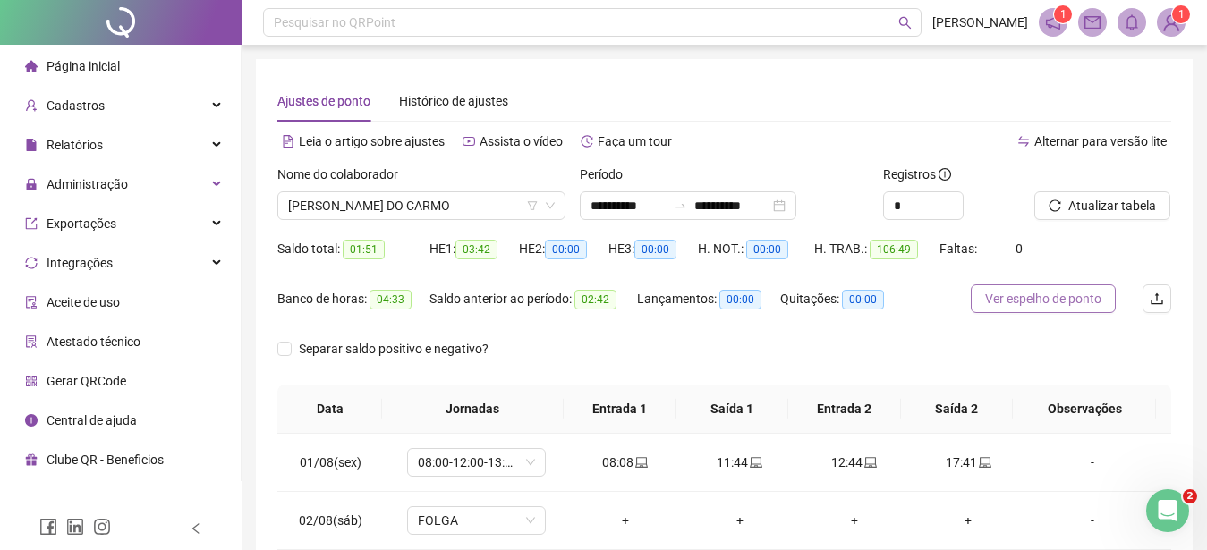
click at [1042, 300] on span "Ver espelho de ponto" at bounding box center [1043, 299] width 116 height 20
